Goal: Task Accomplishment & Management: Manage account settings

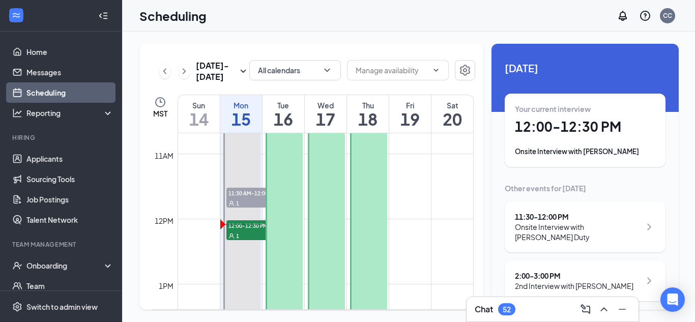
scroll to position [700, 0]
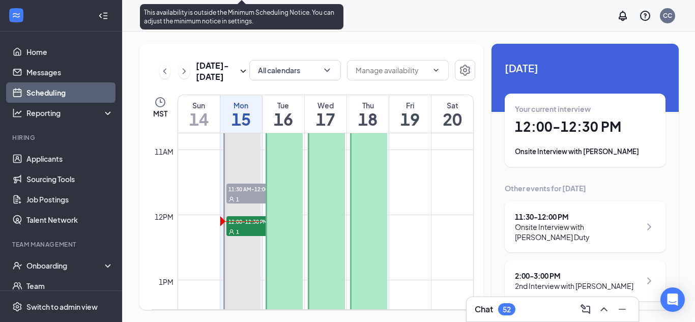
click at [246, 224] on span "12:00-12:30 PM" at bounding box center [251, 221] width 51 height 10
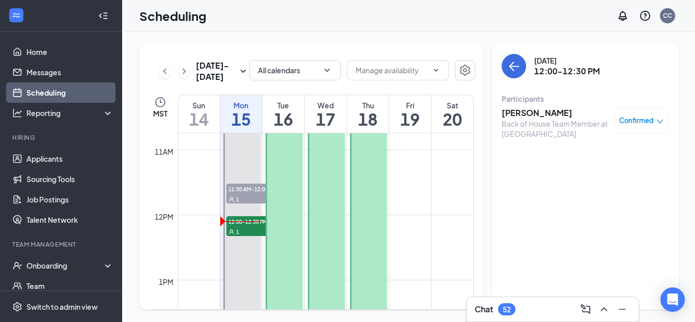
click at [530, 113] on h3 "[PERSON_NAME]" at bounding box center [555, 112] width 107 height 11
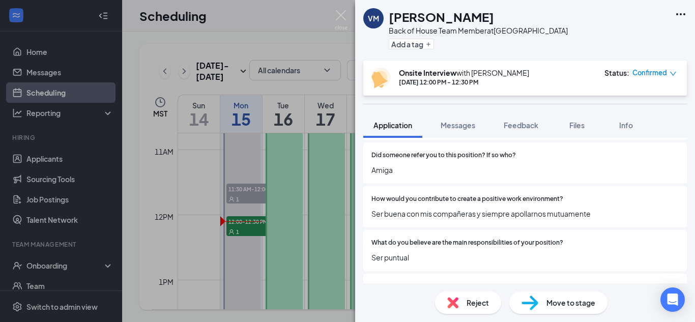
scroll to position [424, 0]
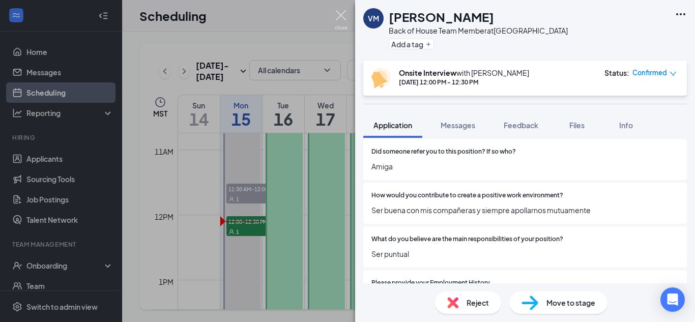
click at [339, 17] on img at bounding box center [341, 20] width 13 height 20
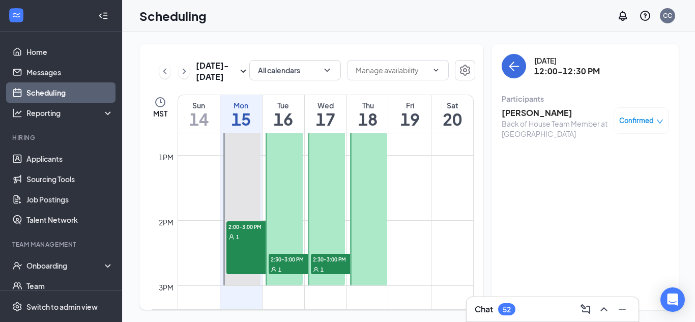
scroll to position [835, 0]
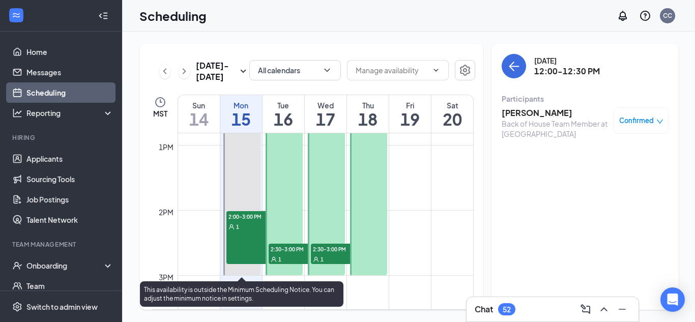
click at [247, 216] on span "2:00-3:00 PM" at bounding box center [251, 216] width 51 height 10
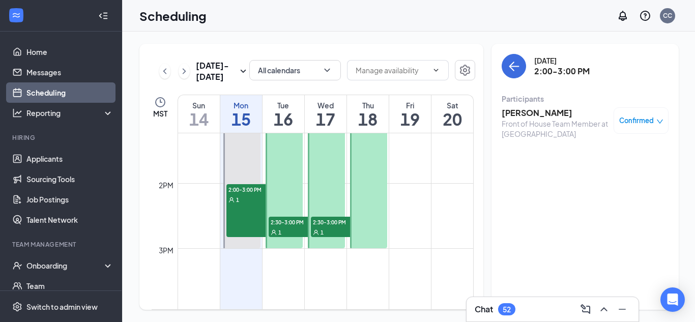
scroll to position [860, 0]
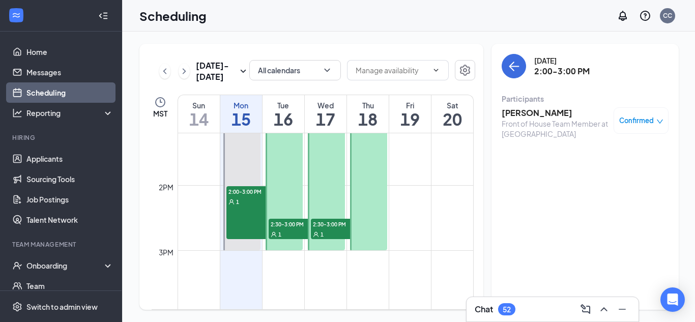
click at [517, 110] on h3 "[PERSON_NAME]" at bounding box center [555, 112] width 107 height 11
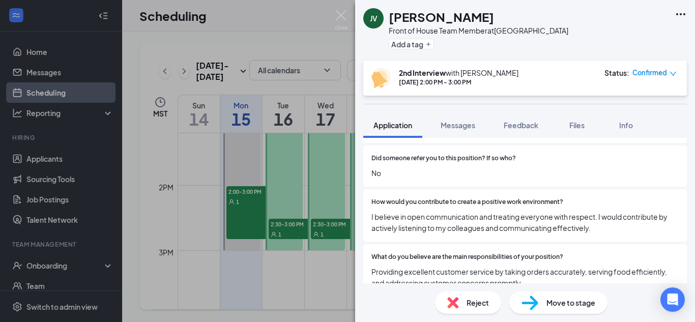
scroll to position [425, 0]
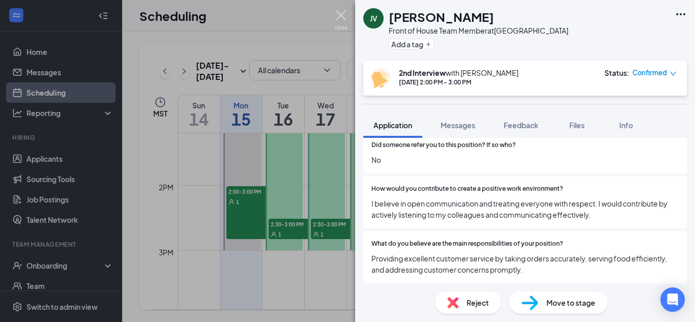
click at [335, 18] on img at bounding box center [341, 20] width 13 height 20
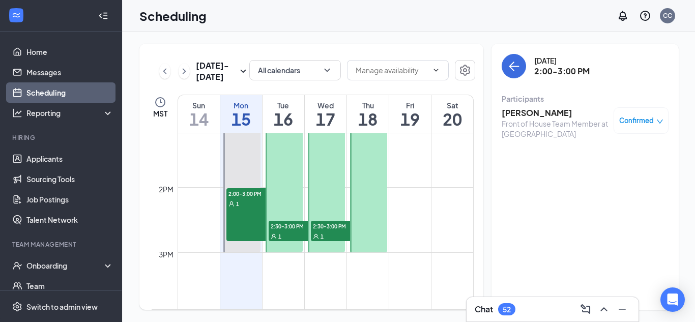
scroll to position [860, 0]
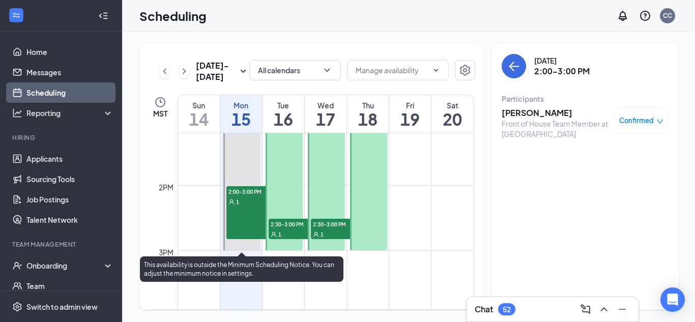
click at [244, 195] on span "2:00-3:00 PM" at bounding box center [251, 191] width 51 height 10
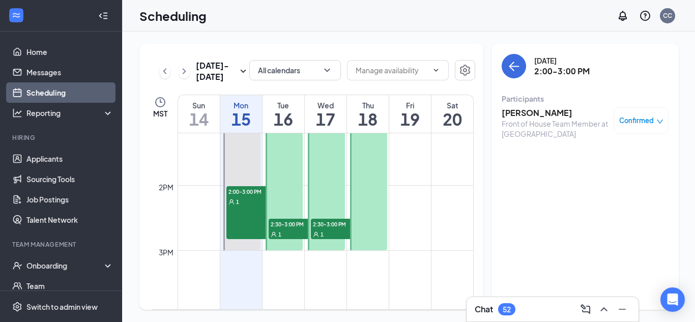
click at [530, 112] on h3 "[PERSON_NAME]" at bounding box center [555, 112] width 107 height 11
